Goal: Book appointment/travel/reservation

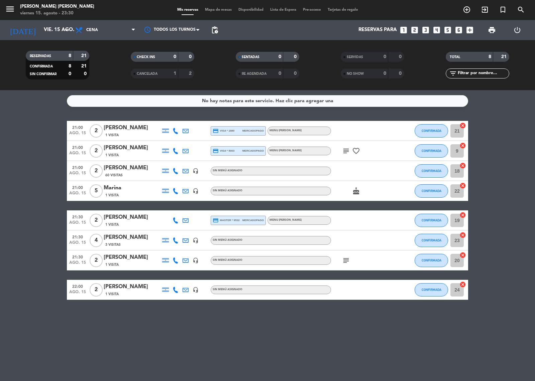
click at [423, 30] on icon "looks_3" at bounding box center [425, 30] width 9 height 9
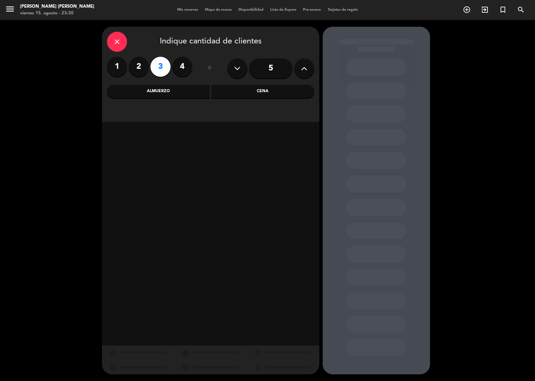
click at [250, 94] on div "Cena" at bounding box center [262, 91] width 103 height 13
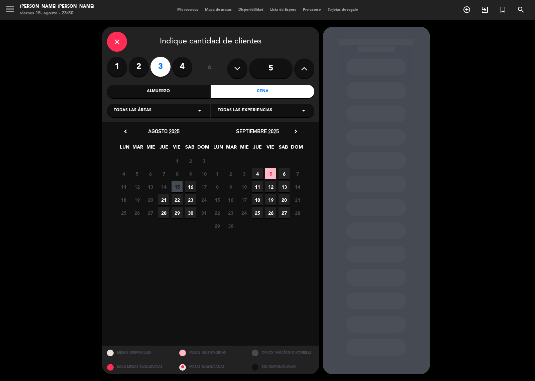
click at [176, 185] on span "15" at bounding box center [176, 186] width 11 height 11
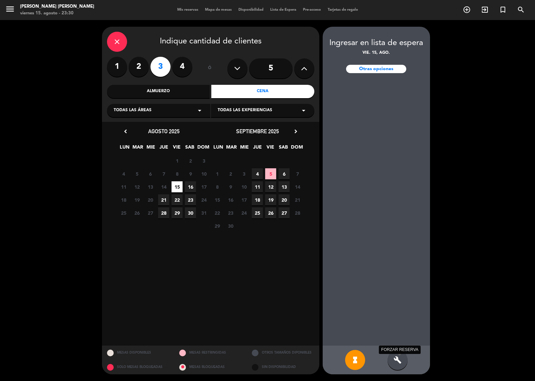
click at [393, 357] on icon "build" at bounding box center [397, 360] width 8 height 8
click at [398, 357] on icon "build" at bounding box center [397, 360] width 8 height 8
click at [176, 185] on span "15" at bounding box center [176, 186] width 11 height 11
click at [393, 360] on div "build" at bounding box center [397, 360] width 20 height 20
click at [179, 183] on span "15" at bounding box center [176, 186] width 11 height 11
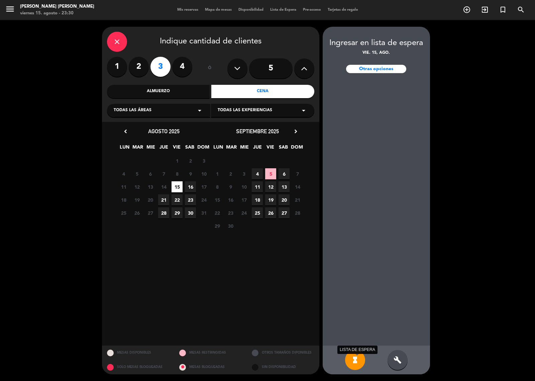
click at [353, 357] on icon "hourglass_full" at bounding box center [355, 360] width 8 height 8
click at [116, 38] on icon "close" at bounding box center [117, 42] width 8 height 8
